Goal: Find contact information: Find contact information

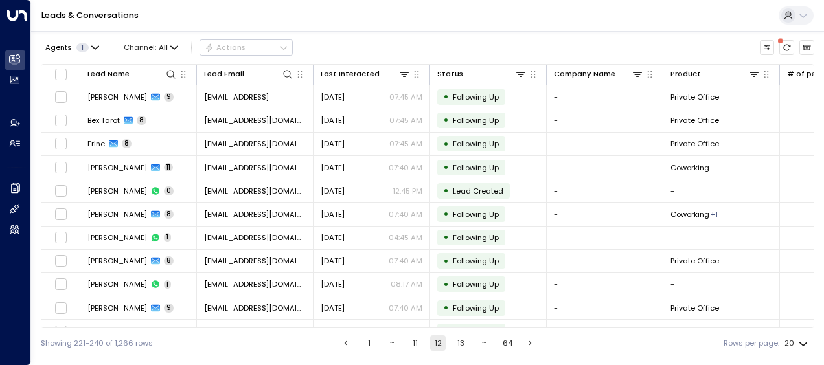
click at [368, 342] on button "1" at bounding box center [369, 343] width 16 height 16
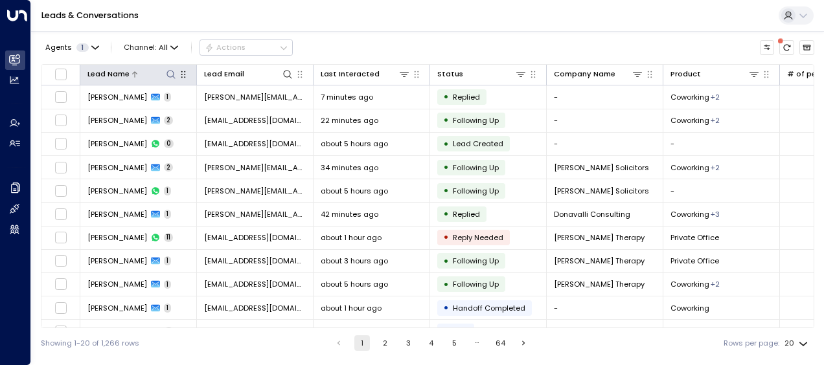
click at [173, 74] on icon at bounding box center [170, 74] width 8 height 8
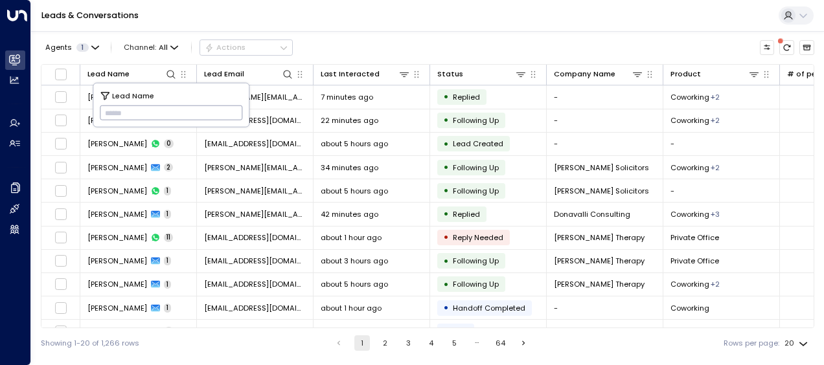
type input "**********"
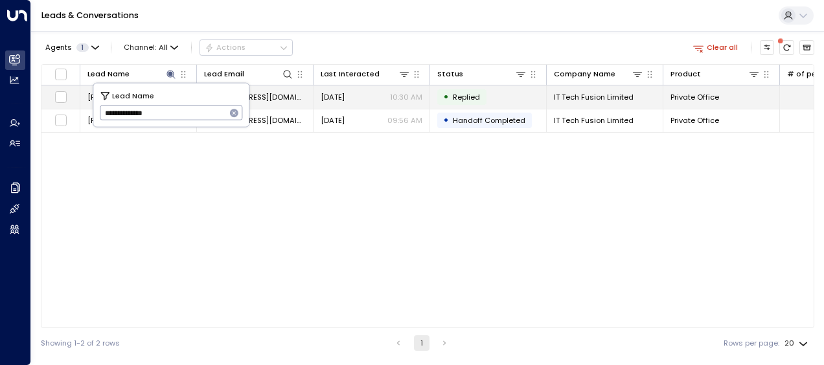
click at [330, 92] on span "[DATE]" at bounding box center [333, 97] width 24 height 10
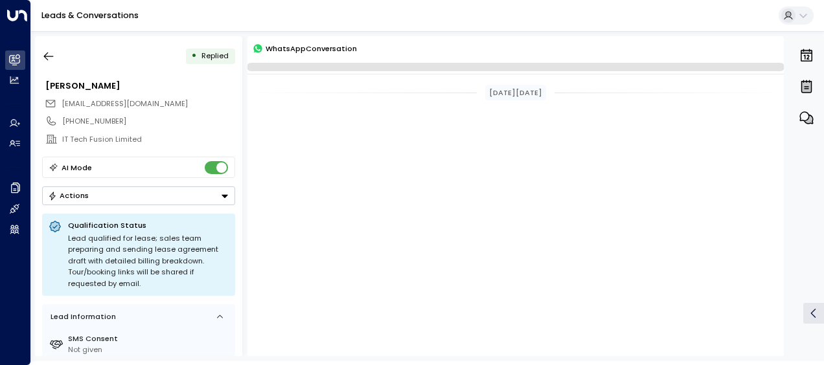
scroll to position [2180, 0]
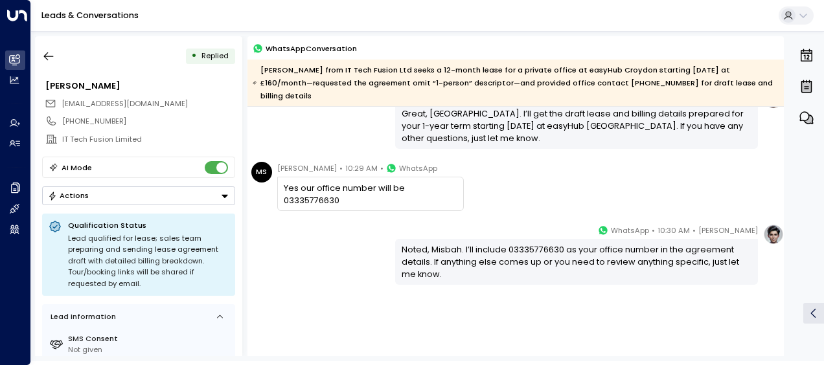
drag, startPoint x: 174, startPoint y: 99, endPoint x: 63, endPoint y: 100, distance: 111.4
click at [63, 100] on div "[EMAIL_ADDRESS][DOMAIN_NAME]" at bounding box center [140, 103] width 190 height 17
drag, startPoint x: 63, startPoint y: 100, endPoint x: 161, endPoint y: 132, distance: 103.6
click at [161, 132] on div "IT Tech Fusion Limited" at bounding box center [138, 139] width 193 height 18
drag, startPoint x: 173, startPoint y: 104, endPoint x: 63, endPoint y: 100, distance: 109.5
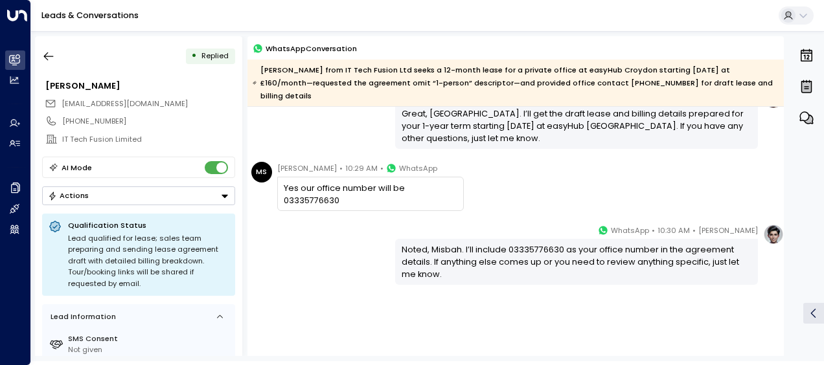
click at [63, 100] on div "[EMAIL_ADDRESS][DOMAIN_NAME]" at bounding box center [140, 103] width 190 height 17
drag, startPoint x: 63, startPoint y: 100, endPoint x: 88, endPoint y: 104, distance: 25.0
drag, startPoint x: 88, startPoint y: 104, endPoint x: 163, endPoint y: 52, distance: 91.1
click at [163, 52] on div "• Replied" at bounding box center [138, 56] width 193 height 23
drag, startPoint x: 176, startPoint y: 104, endPoint x: 60, endPoint y: 102, distance: 115.9
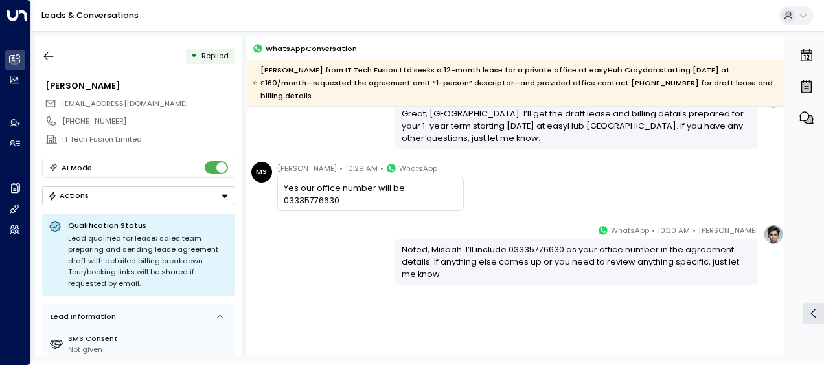
click at [60, 102] on div "[EMAIL_ADDRESS][DOMAIN_NAME]" at bounding box center [140, 103] width 190 height 17
drag, startPoint x: 60, startPoint y: 102, endPoint x: 82, endPoint y: 104, distance: 22.2
copy span "[EMAIL_ADDRESS][DOMAIN_NAME]"
